Goal: Transaction & Acquisition: Download file/media

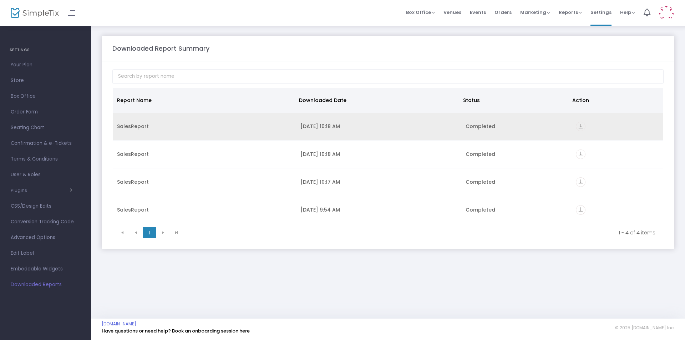
click at [315, 129] on div "[DATE] 10:18 AM" at bounding box center [379, 126] width 157 height 7
click at [131, 125] on div "SalesReport" at bounding box center [204, 126] width 175 height 7
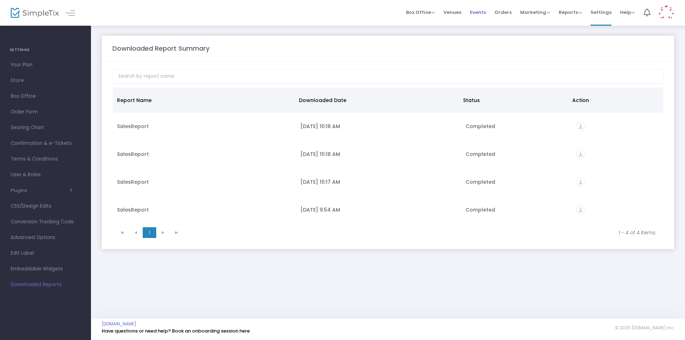
click at [482, 17] on span "Events" at bounding box center [478, 12] width 16 height 18
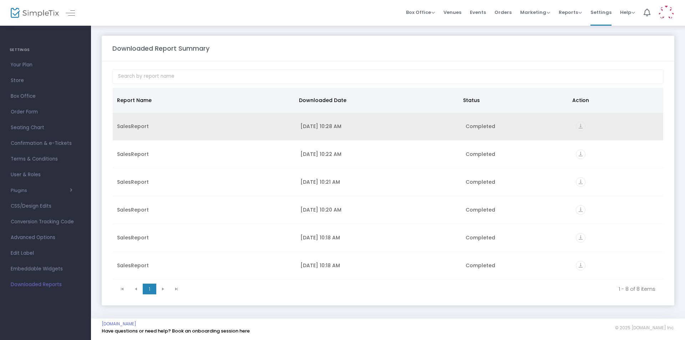
click at [576, 127] on icon "vertical_align_bottom" at bounding box center [581, 127] width 10 height 10
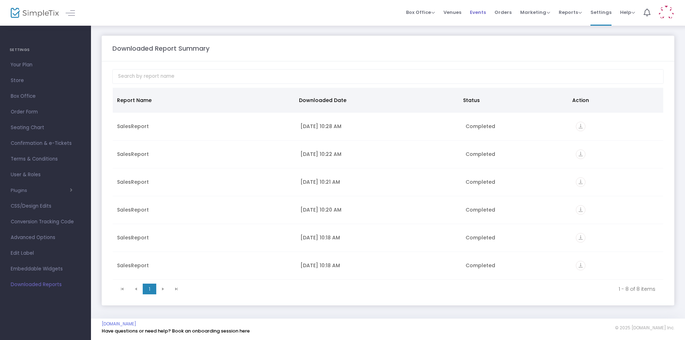
click at [479, 15] on span "Events" at bounding box center [478, 12] width 16 height 18
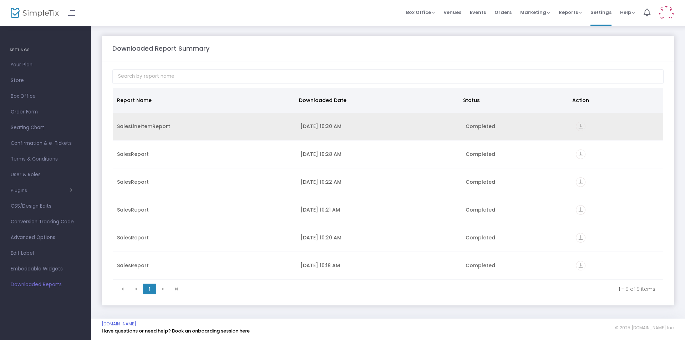
click at [579, 122] on icon "vertical_align_bottom" at bounding box center [581, 127] width 10 height 10
